Goal: Task Accomplishment & Management: Use online tool/utility

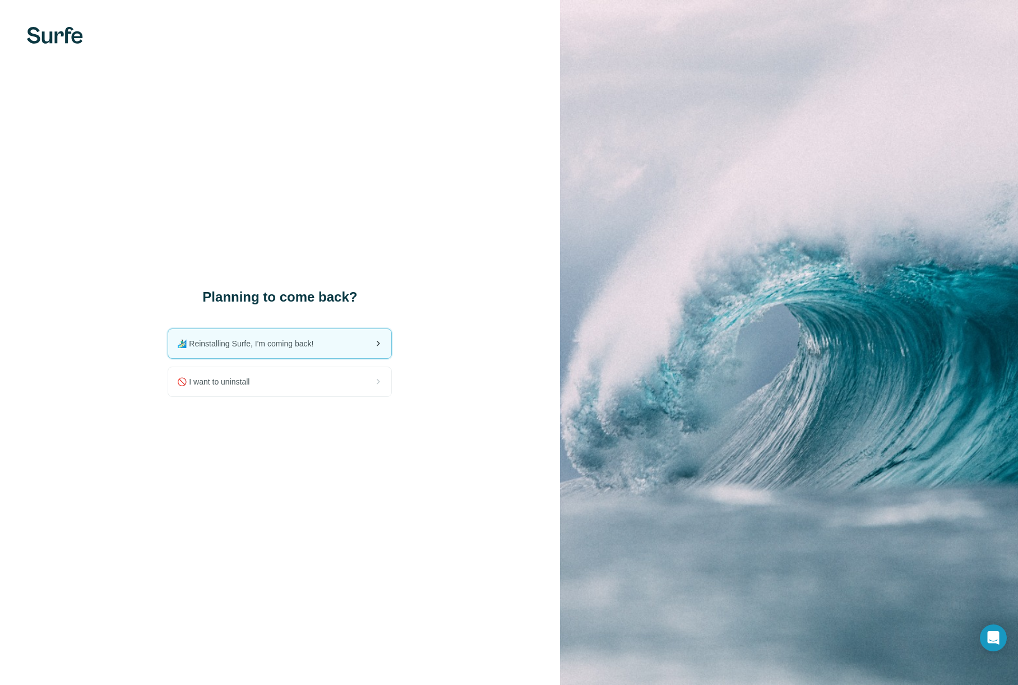
click at [225, 343] on span "🏄🏻‍♂️ Reinstalling Surfe, I'm coming back!" at bounding box center [249, 343] width 145 height 11
